Goal: Find specific page/section: Find specific page/section

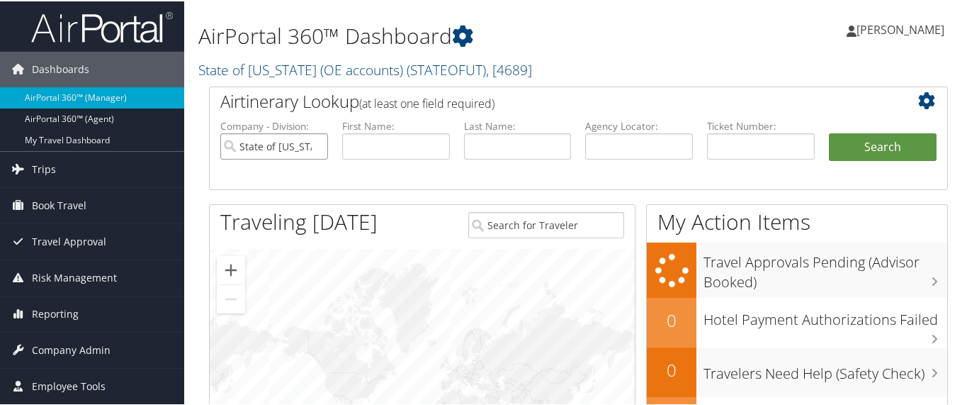
click at [315, 144] on input "State of [US_STATE] (OE accounts)" at bounding box center [274, 145] width 108 height 26
click at [738, 135] on input "text" at bounding box center [761, 145] width 108 height 26
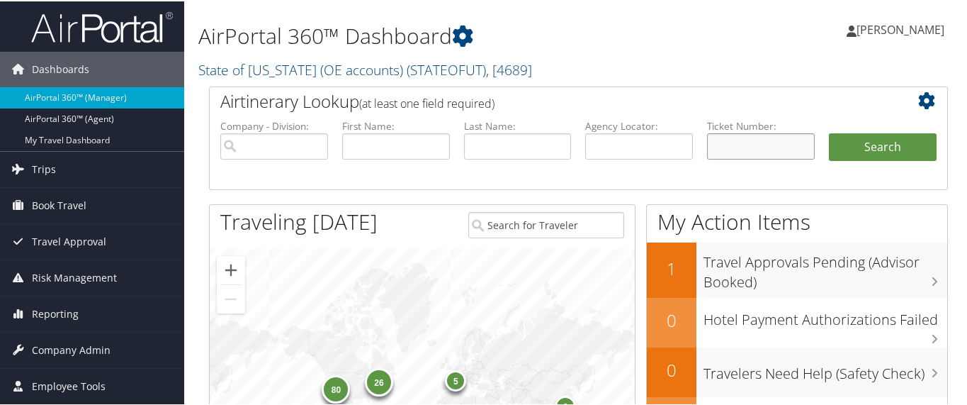
click at [735, 135] on input "text" at bounding box center [761, 145] width 108 height 26
type input "8900897721950"
click at [829, 132] on button "Search" at bounding box center [883, 146] width 108 height 28
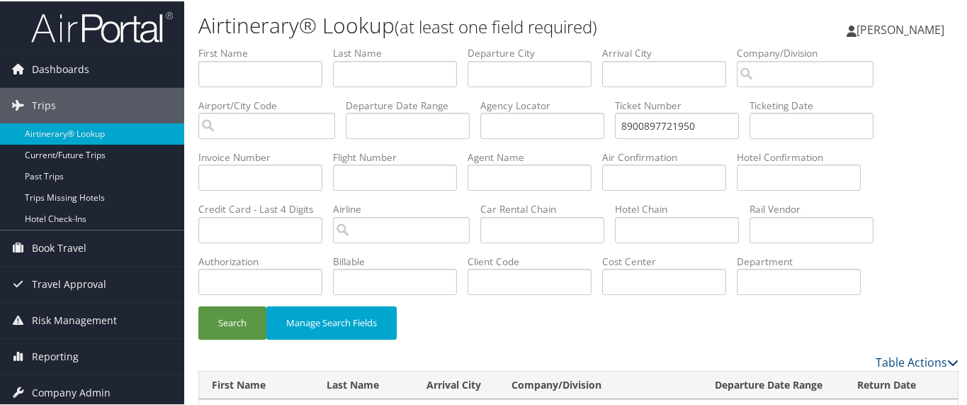
scroll to position [51, 0]
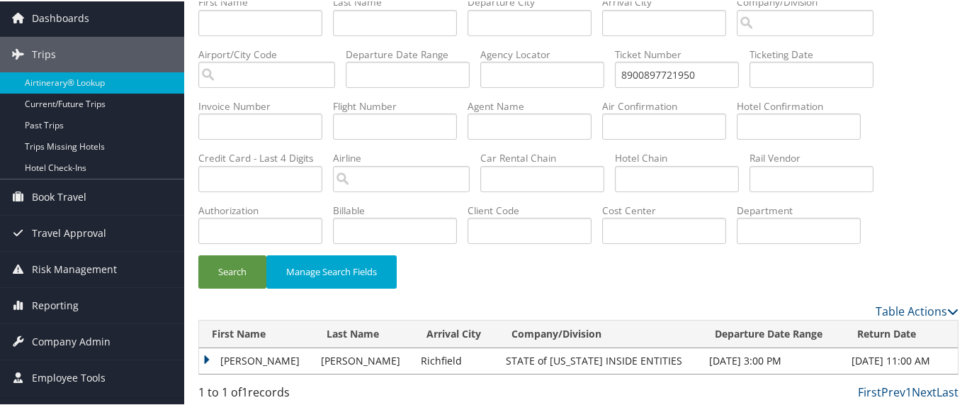
drag, startPoint x: 210, startPoint y: 354, endPoint x: 218, endPoint y: 352, distance: 7.2
click at [210, 353] on td "[PERSON_NAME]" at bounding box center [256, 360] width 115 height 26
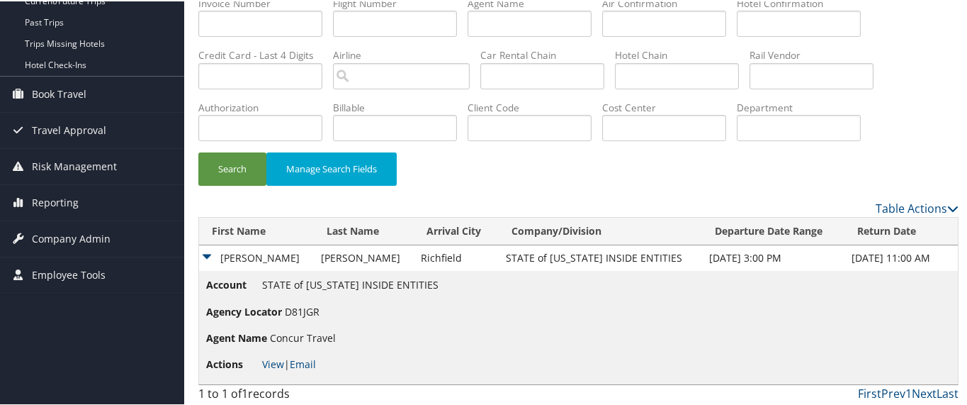
scroll to position [154, 0]
click at [267, 358] on link "View" at bounding box center [273, 362] width 22 height 13
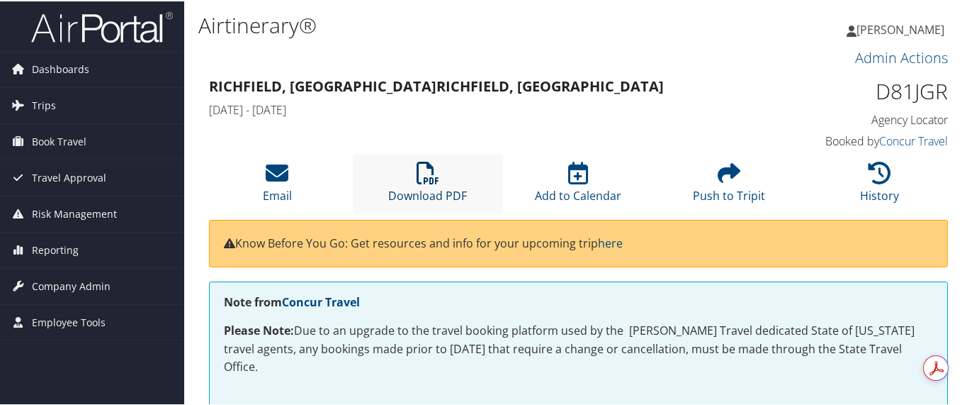
click at [422, 177] on icon at bounding box center [428, 171] width 23 height 23
